Goal: Information Seeking & Learning: Learn about a topic

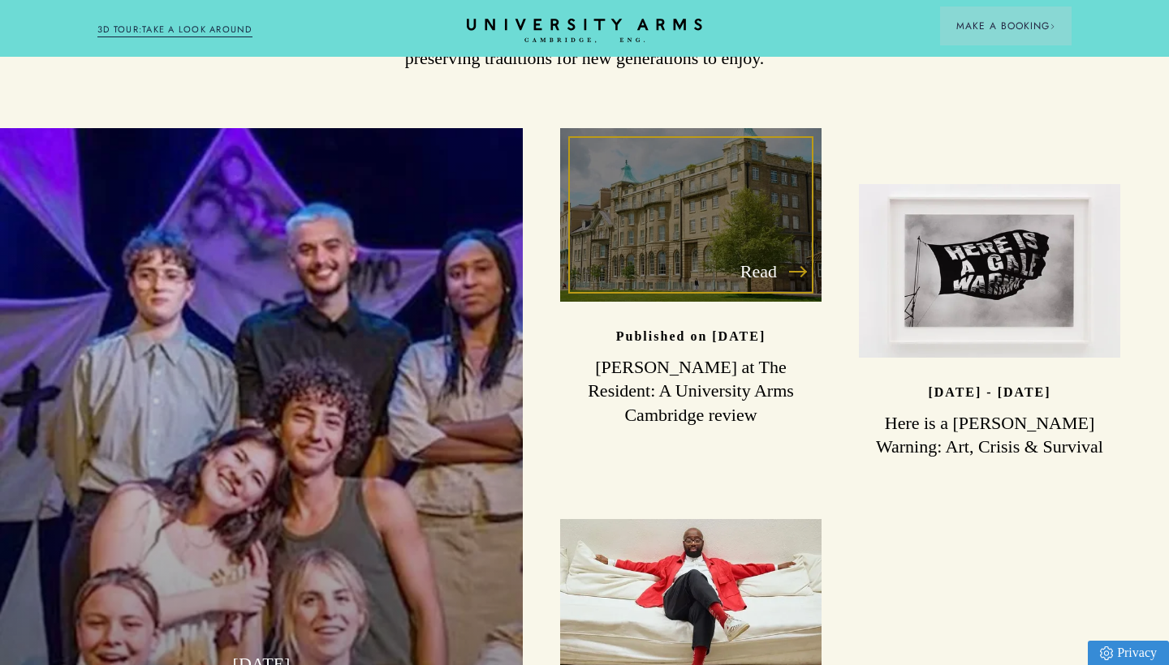
scroll to position [4163, 0]
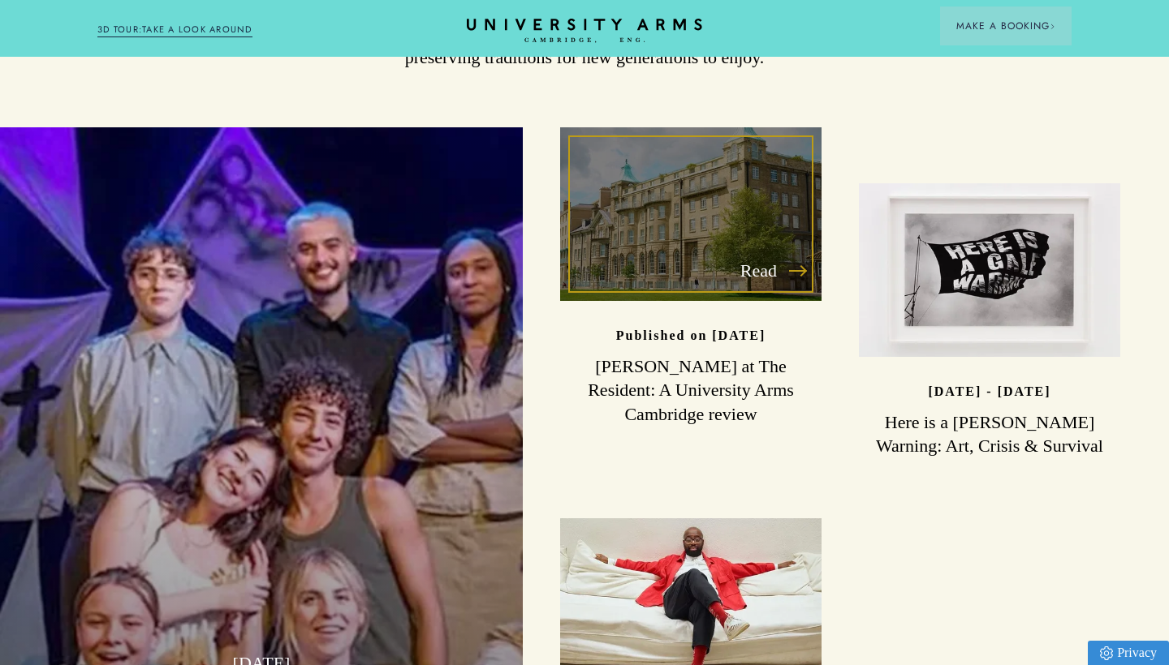
click at [652, 176] on div "Read" at bounding box center [690, 214] width 261 height 174
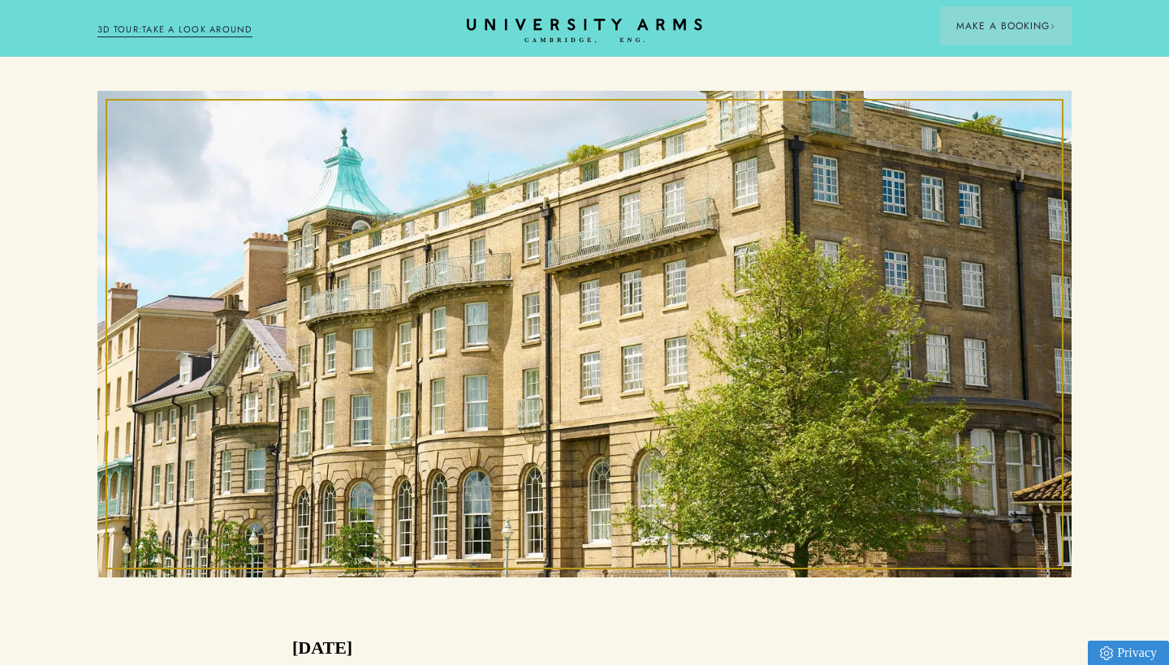
scroll to position [404, 0]
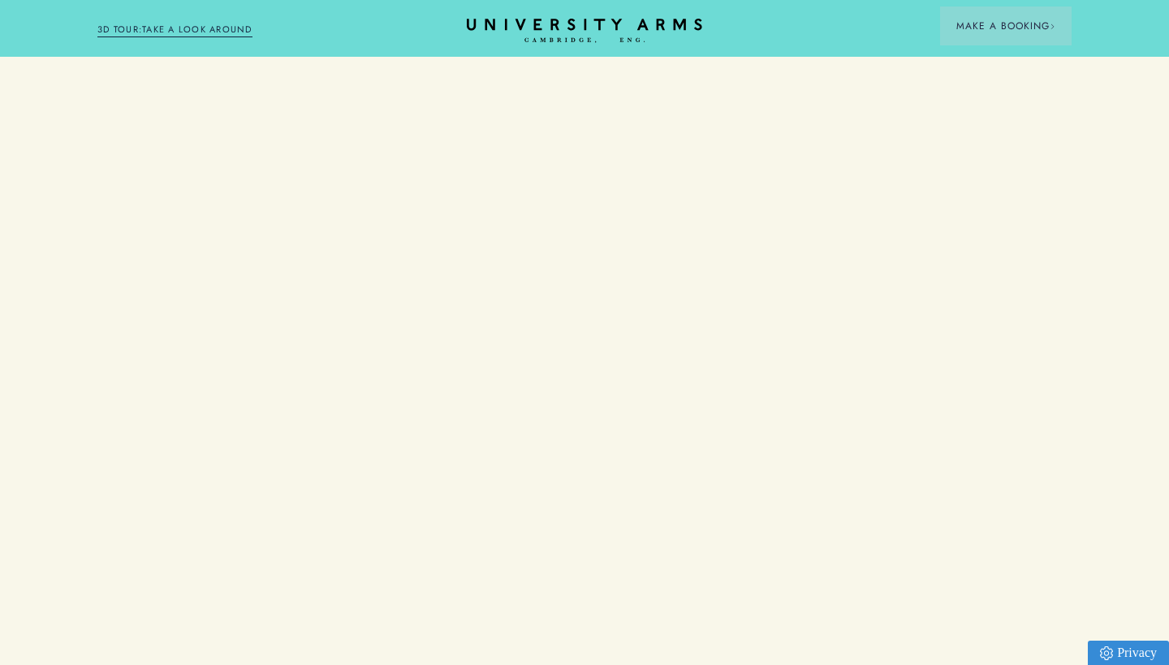
scroll to position [4163, 0]
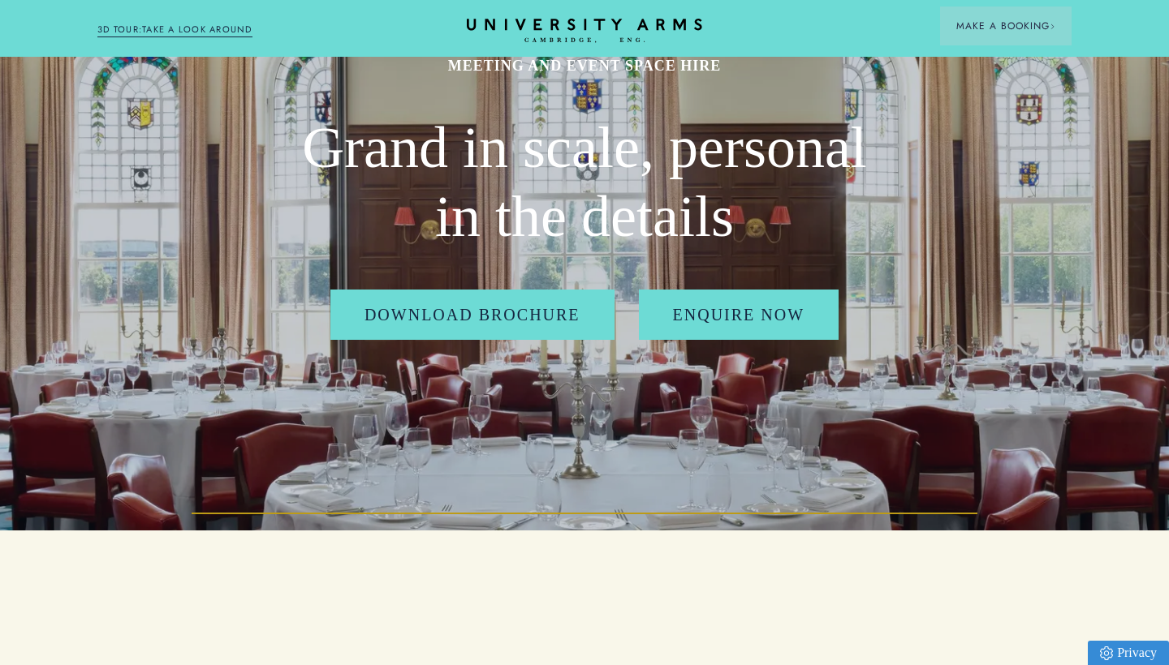
scroll to position [139, 0]
